Goal: Find specific page/section: Find specific page/section

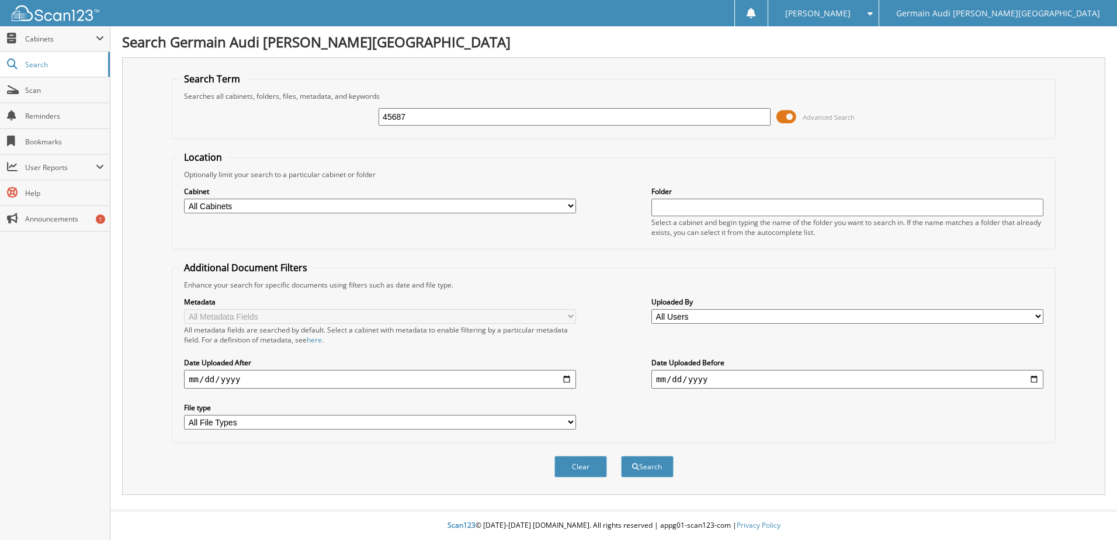
type input "45687"
click at [621, 456] on button "Search" at bounding box center [647, 467] width 53 height 22
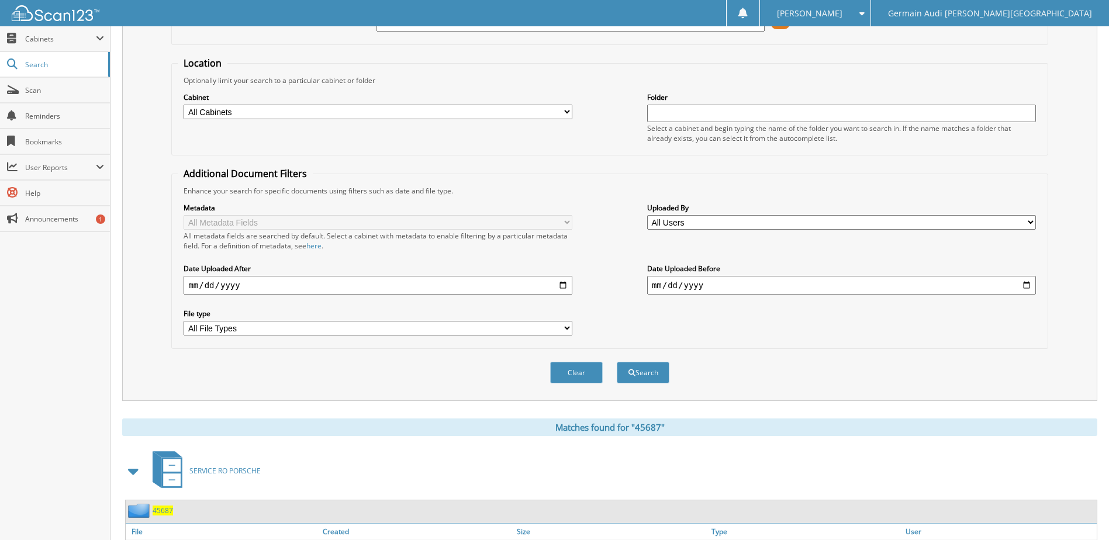
scroll to position [185, 0]
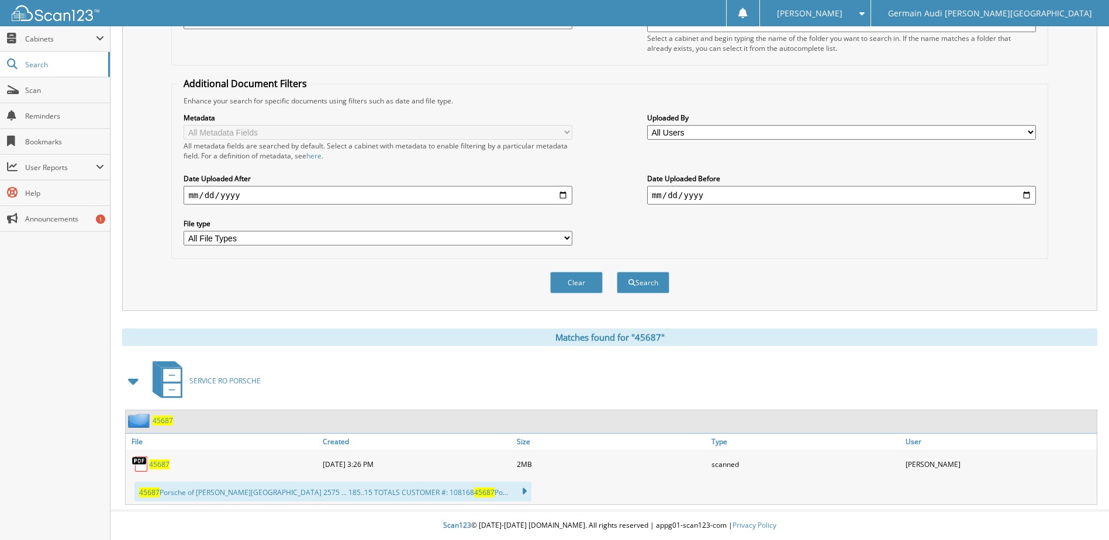
click at [163, 462] on span "45687" at bounding box center [159, 464] width 20 height 10
